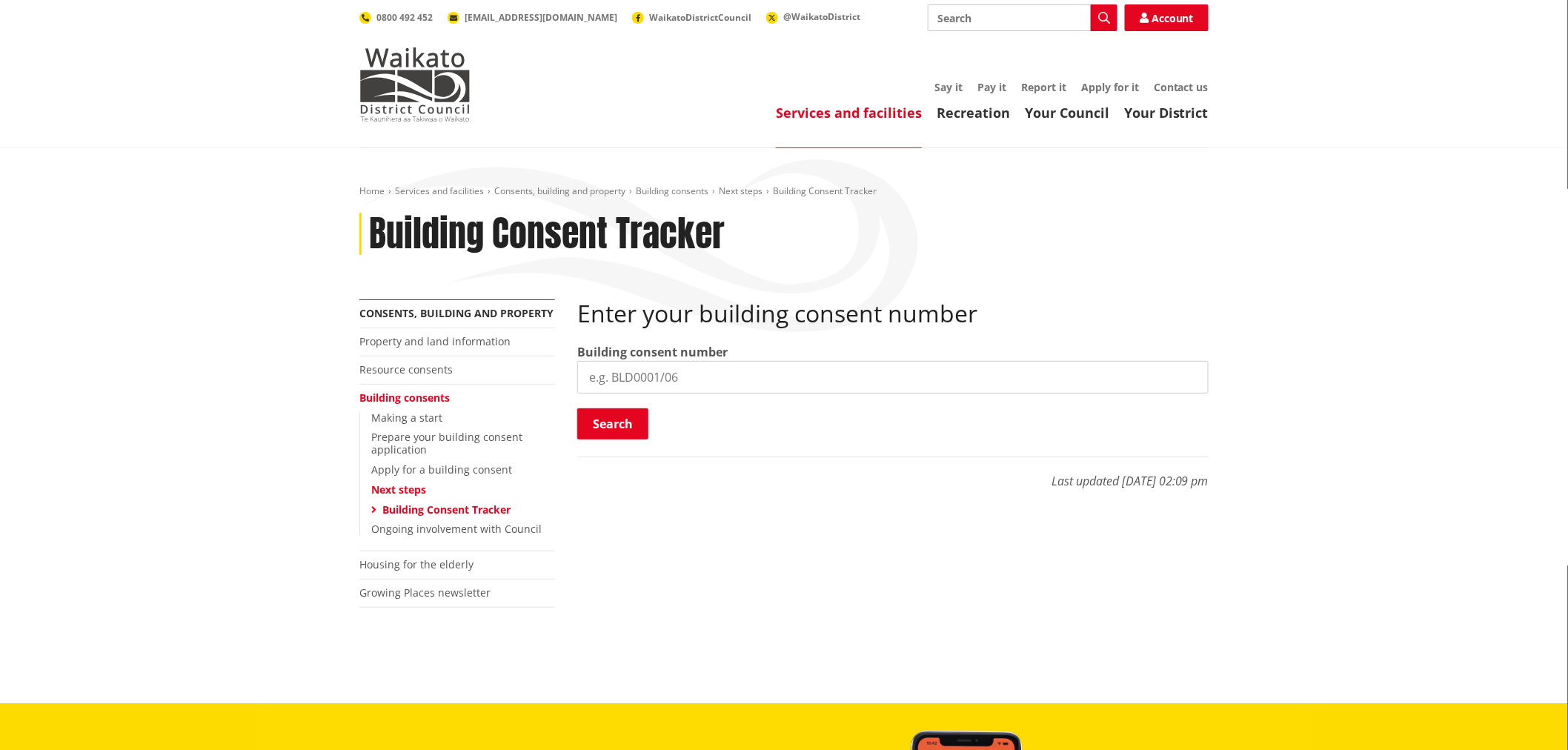
drag, startPoint x: 708, startPoint y: 343, endPoint x: 720, endPoint y: 374, distance: 33.2
click at [707, 348] on label "Building consent number" at bounding box center [652, 352] width 150 height 18
click at [722, 379] on input "search" at bounding box center [893, 377] width 631 height 33
paste input "BLD0093/26"
type input "BLD0093/26"
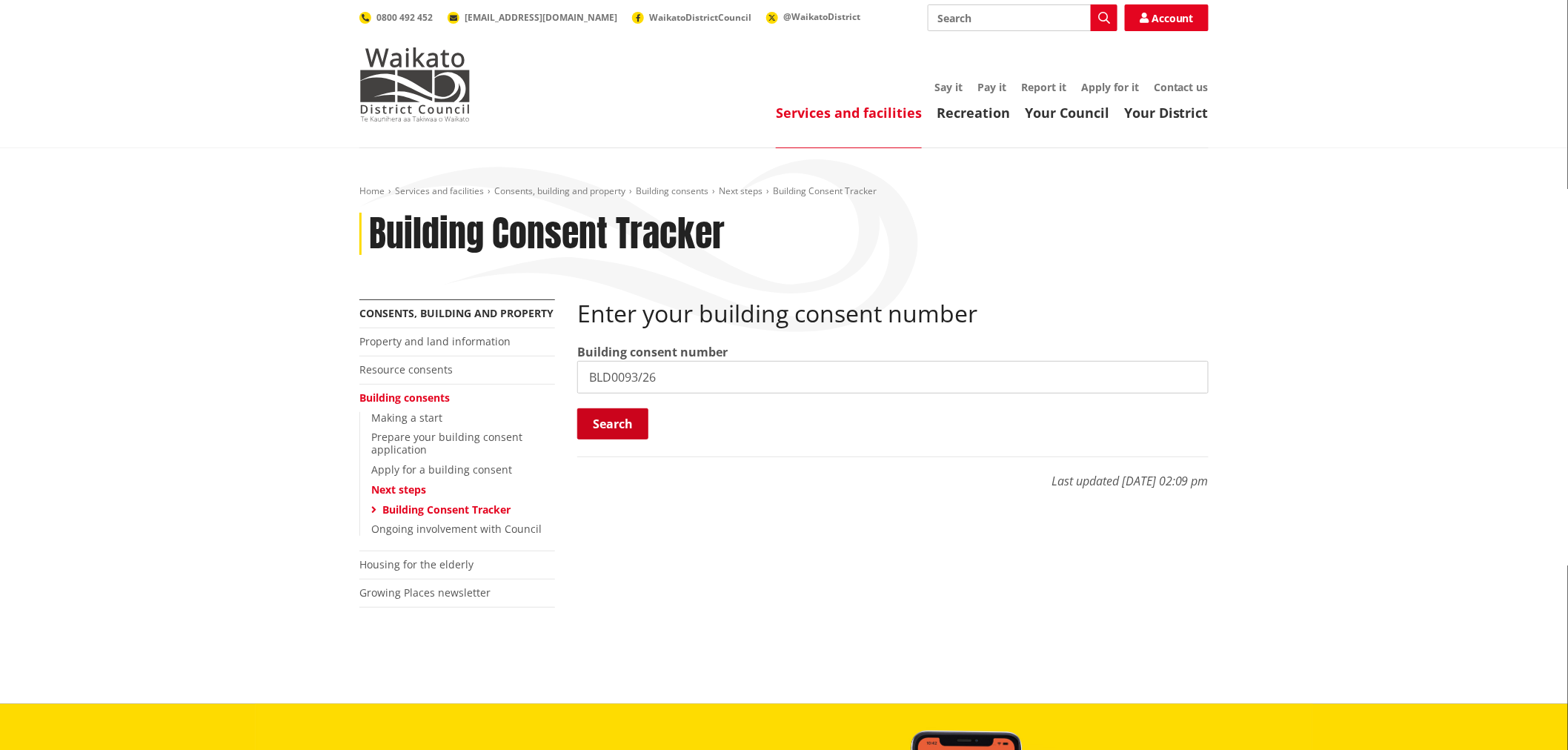
click at [623, 421] on button "Search" at bounding box center [612, 423] width 71 height 31
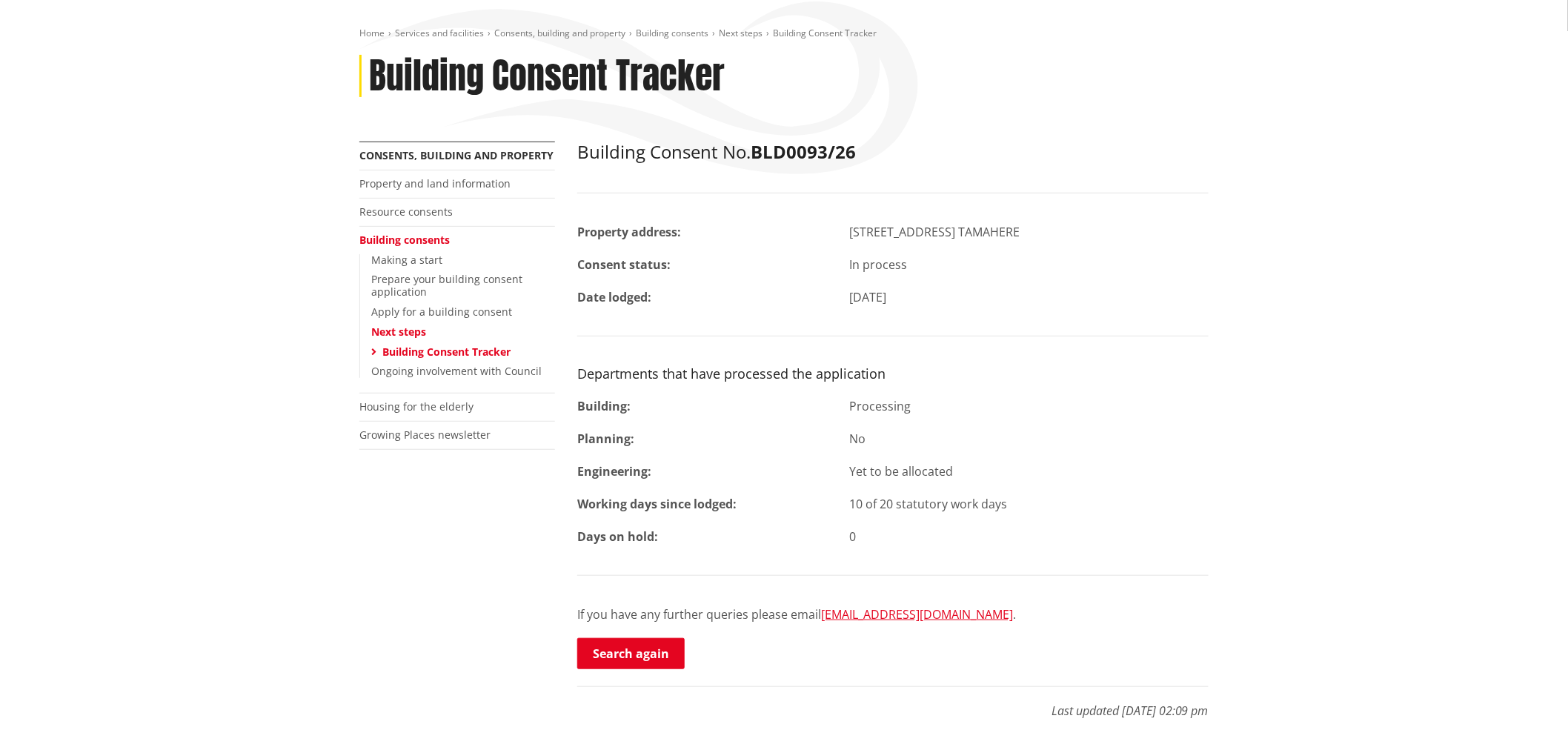
scroll to position [165, 0]
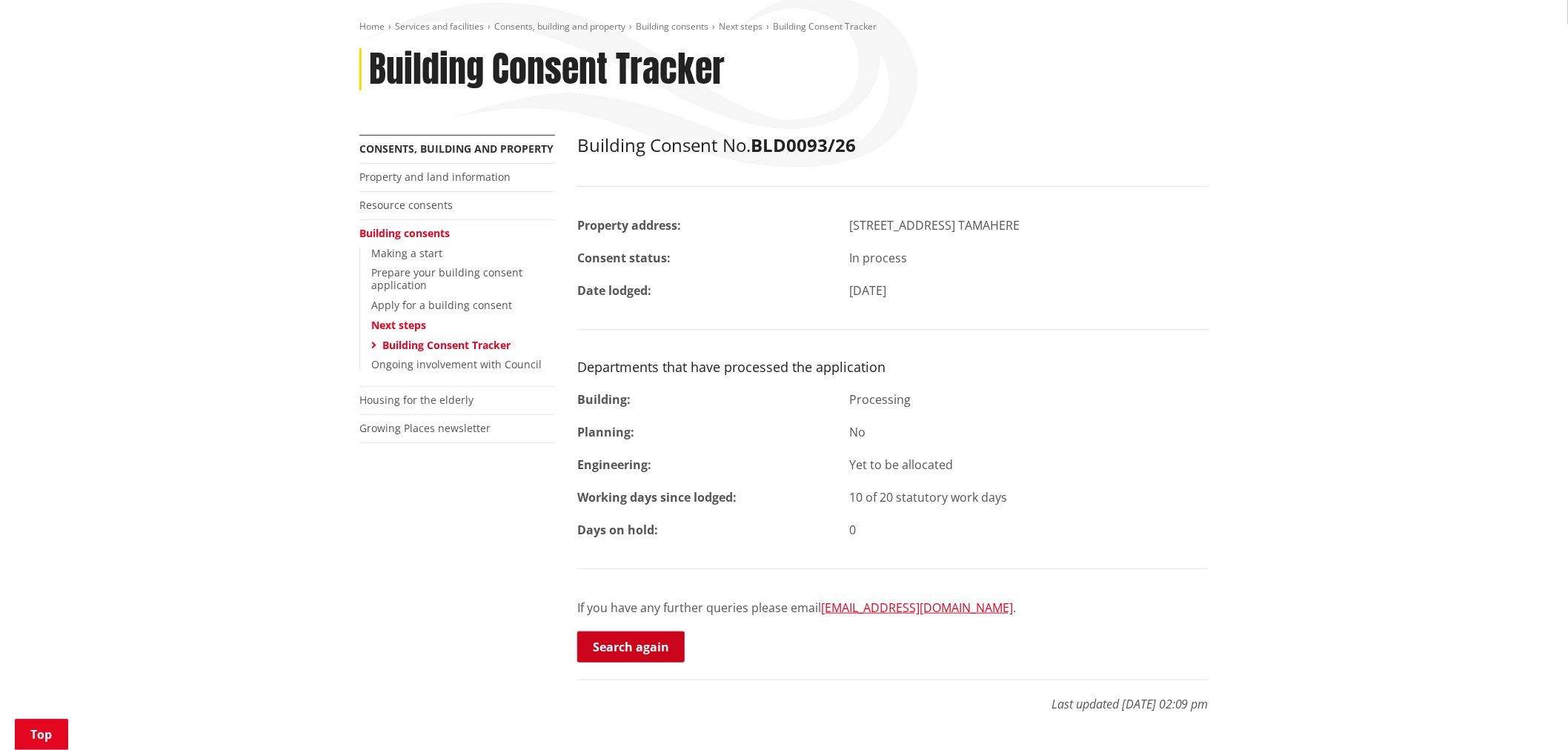
click at [655, 639] on link "Search again" at bounding box center [630, 646] width 108 height 31
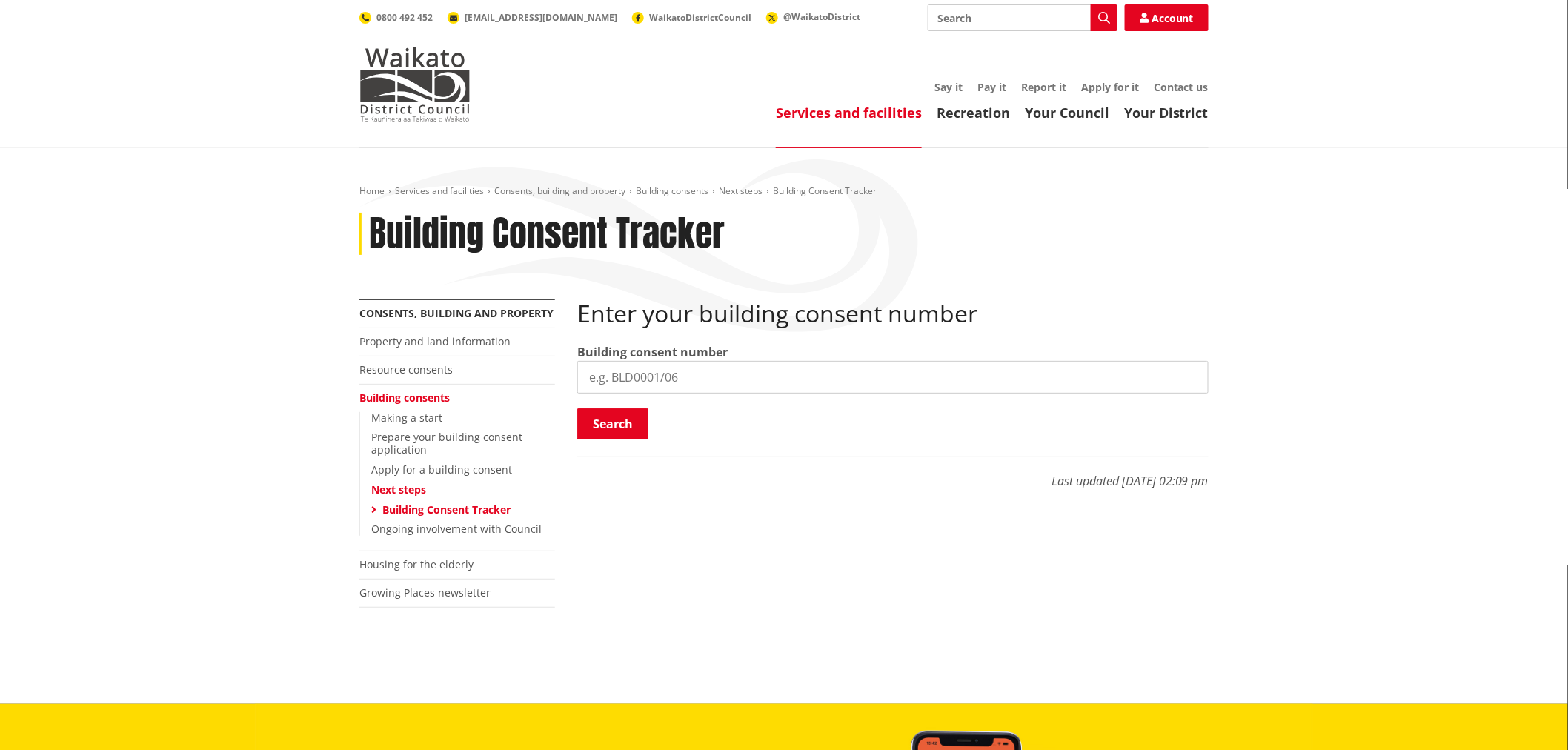
drag, startPoint x: 677, startPoint y: 382, endPoint x: 655, endPoint y: 406, distance: 32.6
click at [677, 382] on input "search" at bounding box center [893, 377] width 631 height 33
paste input "BLD0025/26"
type input "BLD0025/26"
click at [636, 424] on button "Search" at bounding box center [612, 423] width 71 height 31
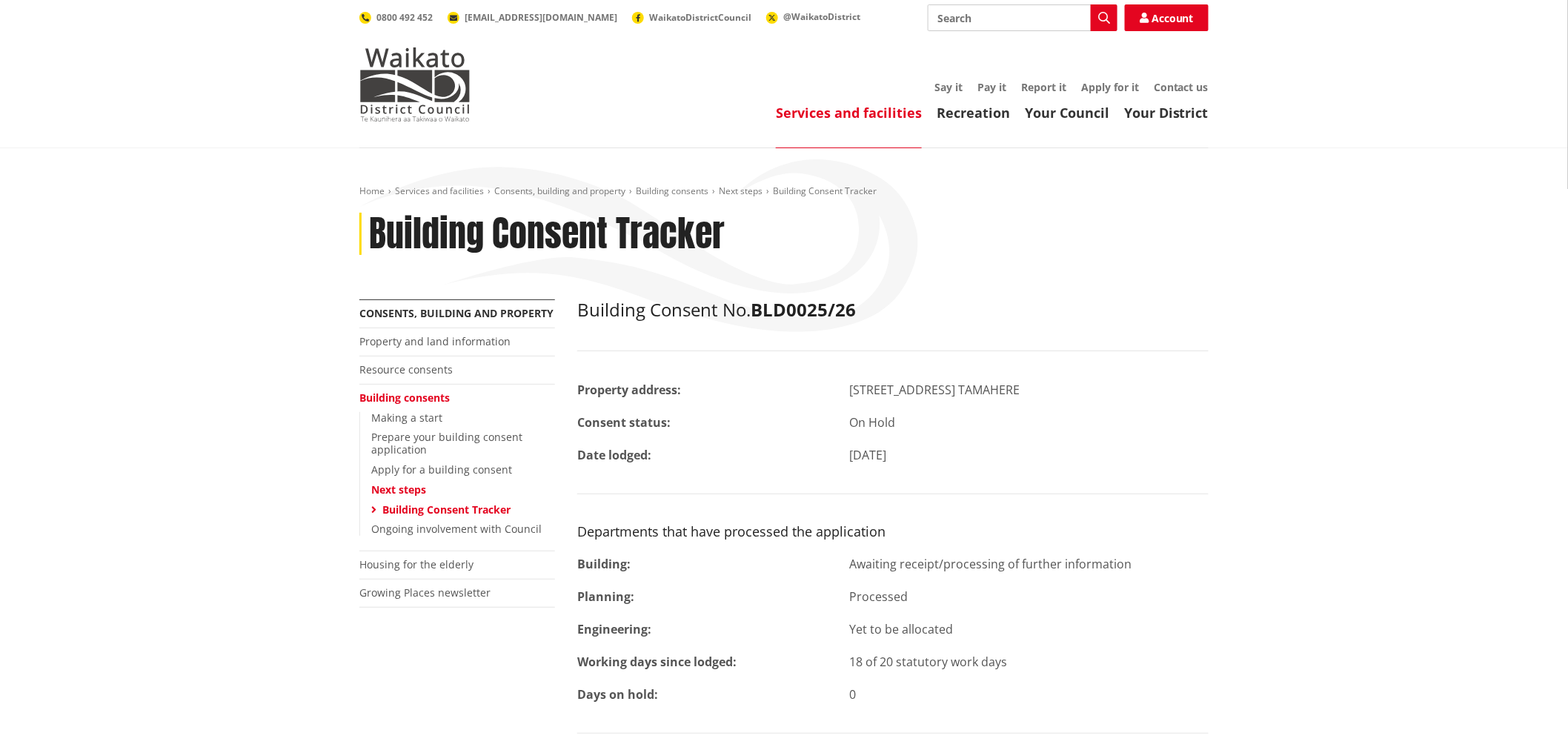
scroll to position [165, 0]
